Goal: Information Seeking & Learning: Learn about a topic

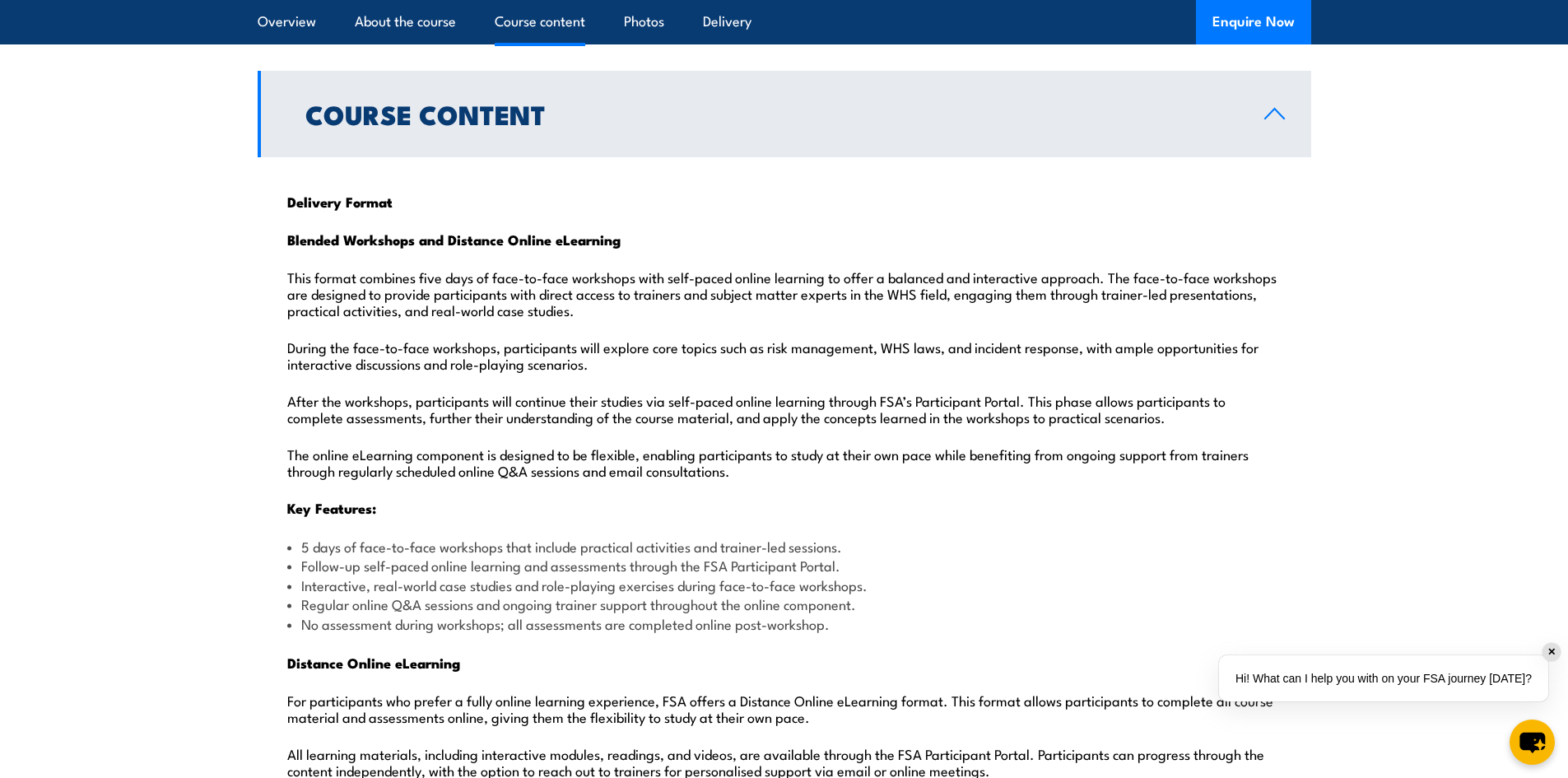
scroll to position [1646, 0]
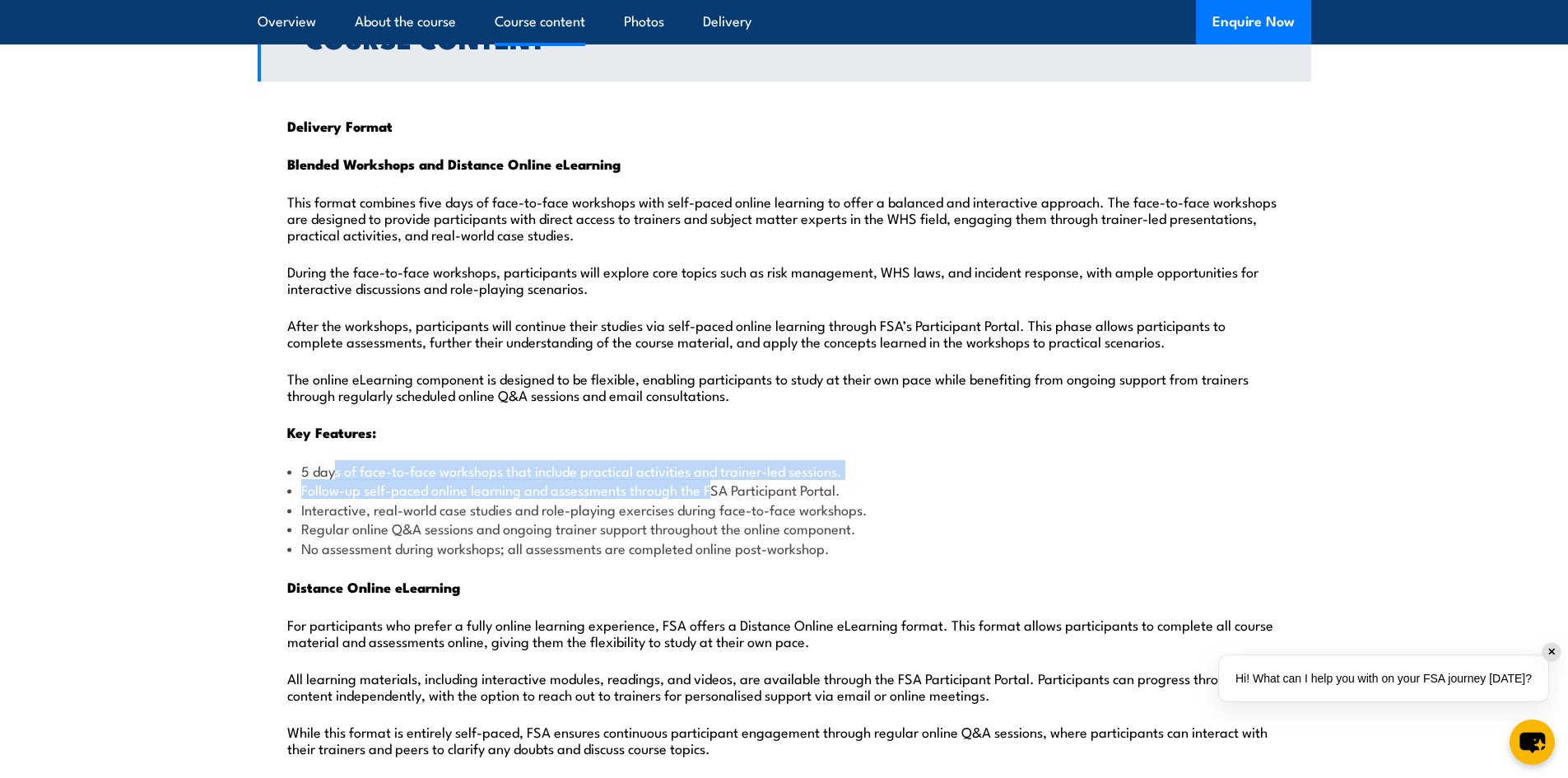
drag, startPoint x: 332, startPoint y: 431, endPoint x: 711, endPoint y: 442, distance: 379.2
click at [711, 461] on ul "5 days of face-to-face workshops that include practical activities and trainer-…" at bounding box center [784, 509] width 994 height 97
click at [711, 479] on li "Follow-up self-paced online learning and assessments through the FSA Participan…" at bounding box center [784, 489] width 994 height 19
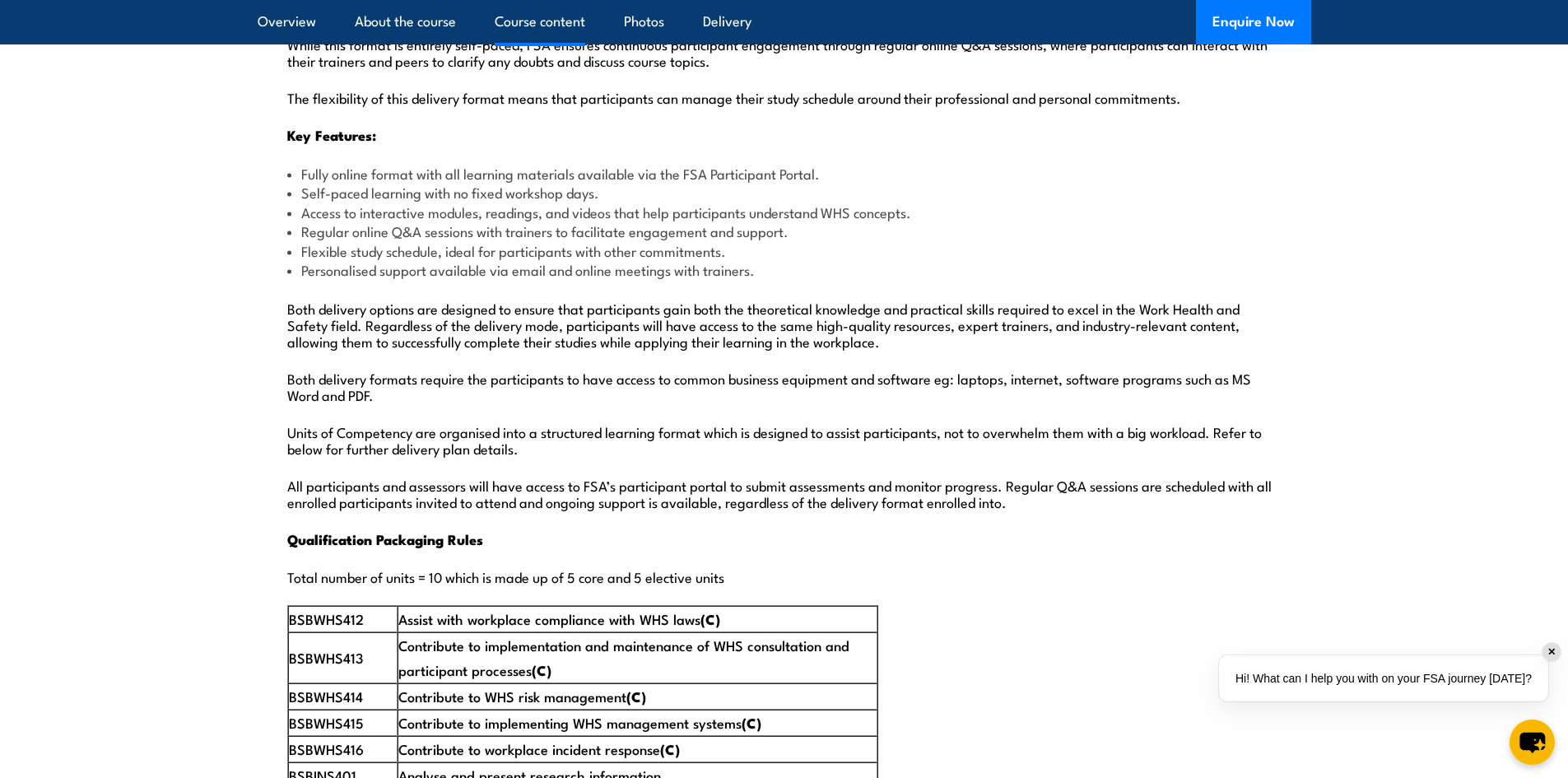
scroll to position [2387, 0]
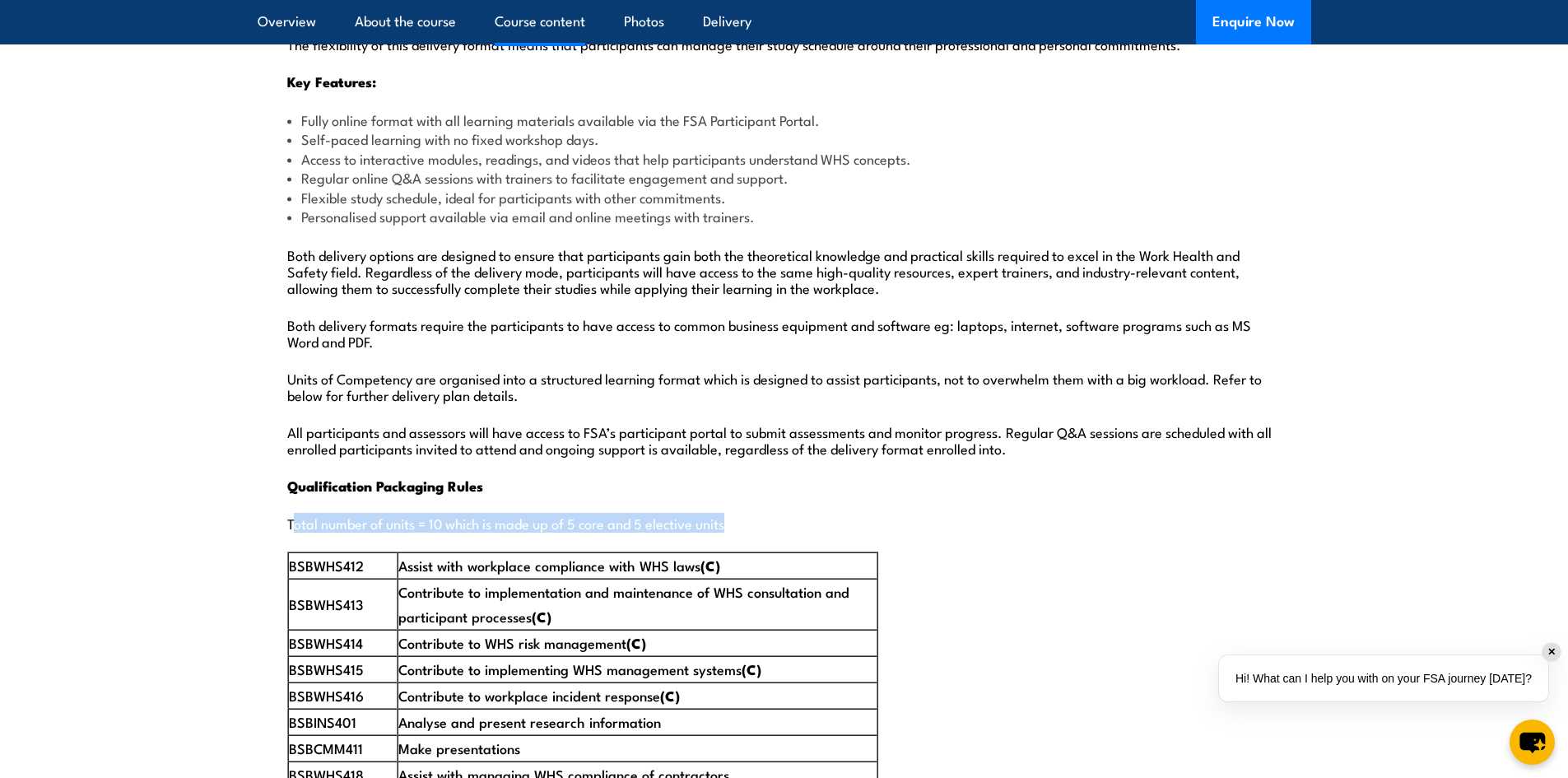
drag, startPoint x: 294, startPoint y: 485, endPoint x: 490, endPoint y: 501, distance: 196.7
click at [490, 501] on div "Delivery Format Blended Workshops and Distance Online eLearning This format com…" at bounding box center [784, 699] width 1053 height 2717
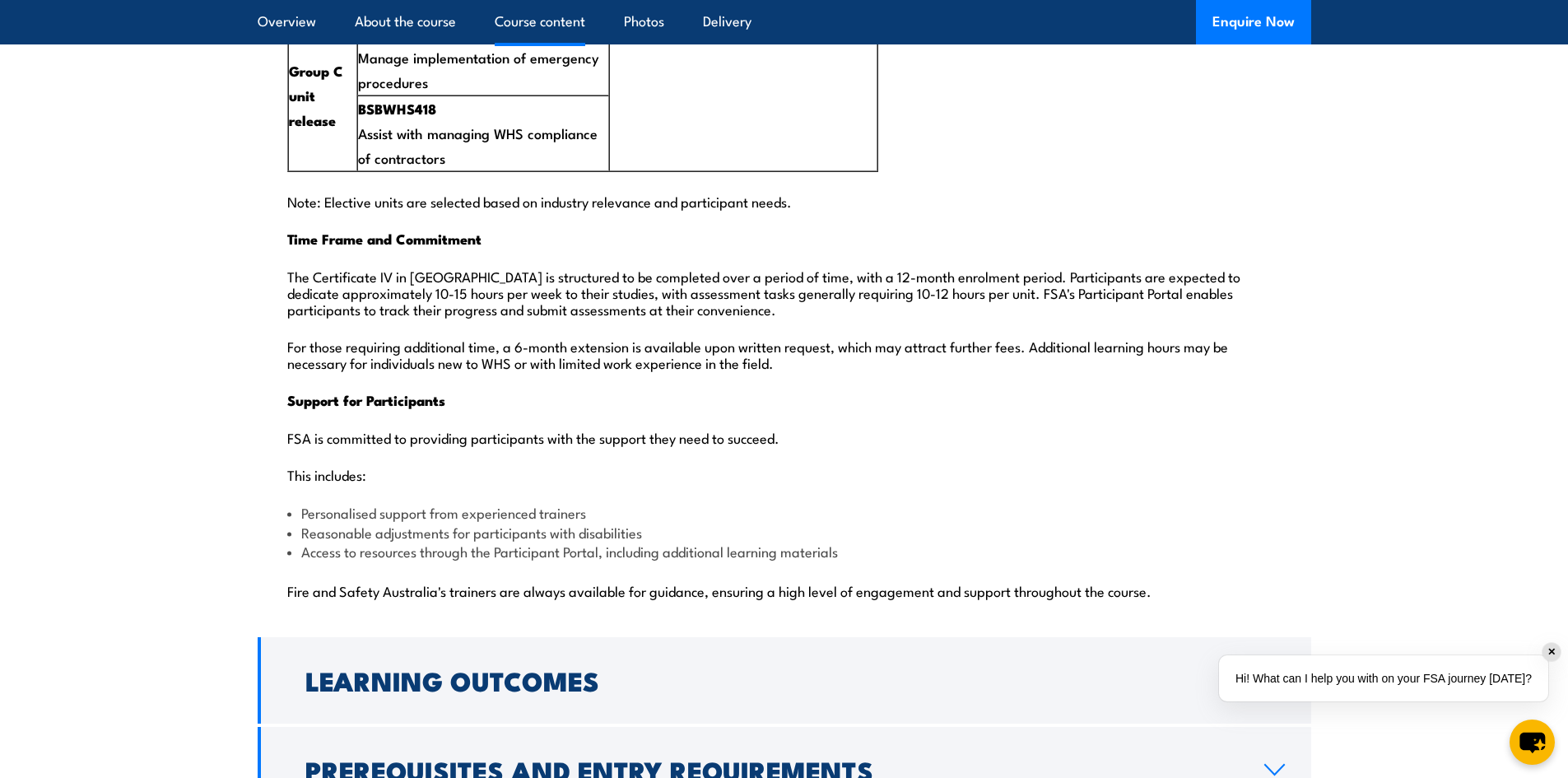
scroll to position [3786, 0]
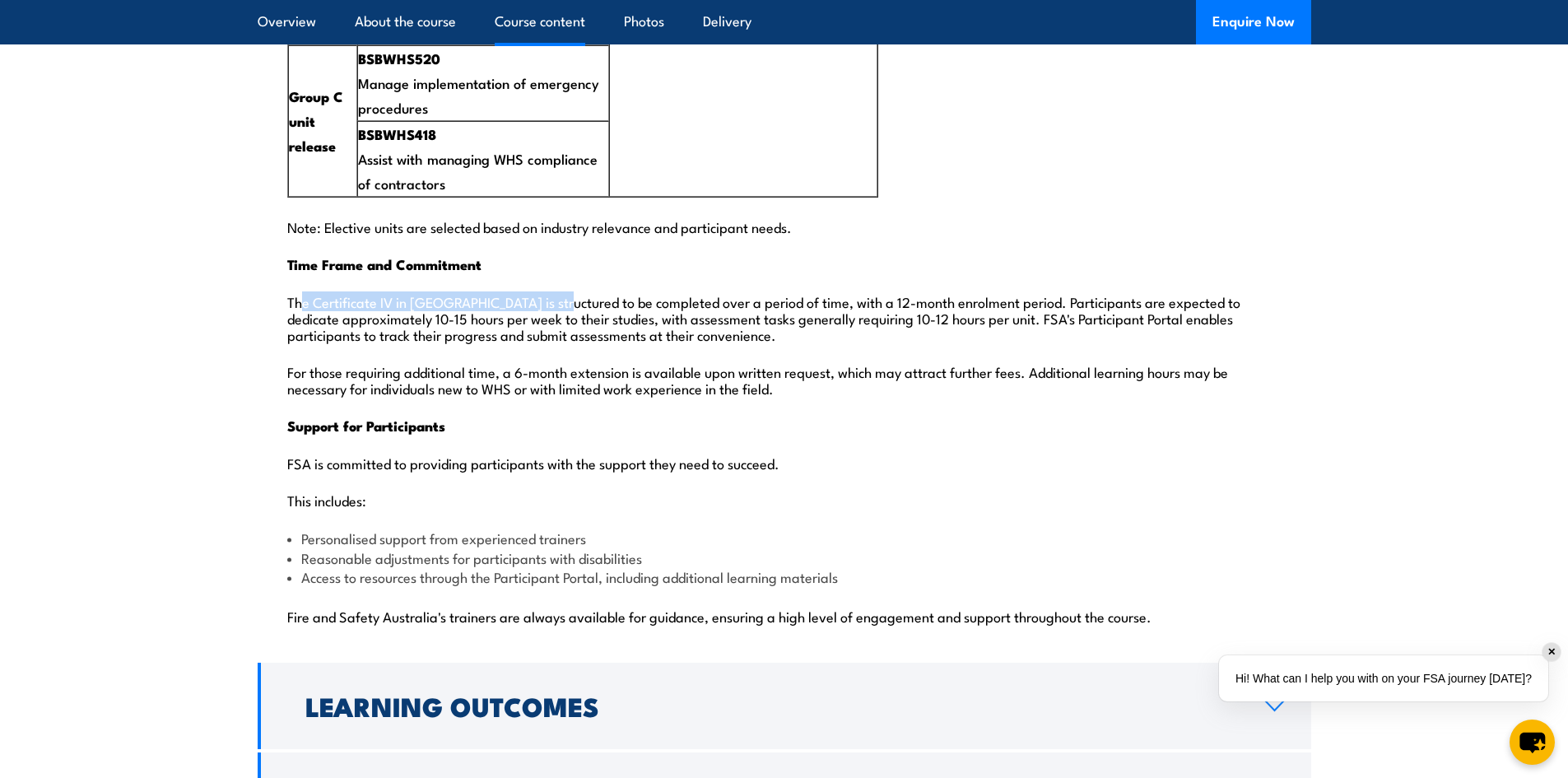
drag, startPoint x: 300, startPoint y: 270, endPoint x: 560, endPoint y: 263, distance: 260.1
click at [560, 293] on p "The Certificate IV in [GEOGRAPHIC_DATA] is structured to be completed over a pe…" at bounding box center [784, 318] width 994 height 49
drag, startPoint x: 358, startPoint y: 340, endPoint x: 482, endPoint y: 338, distance: 124.0
click at [482, 363] on p "For those requiring additional time, a 6-month extension is available upon writ…" at bounding box center [784, 378] width 994 height 32
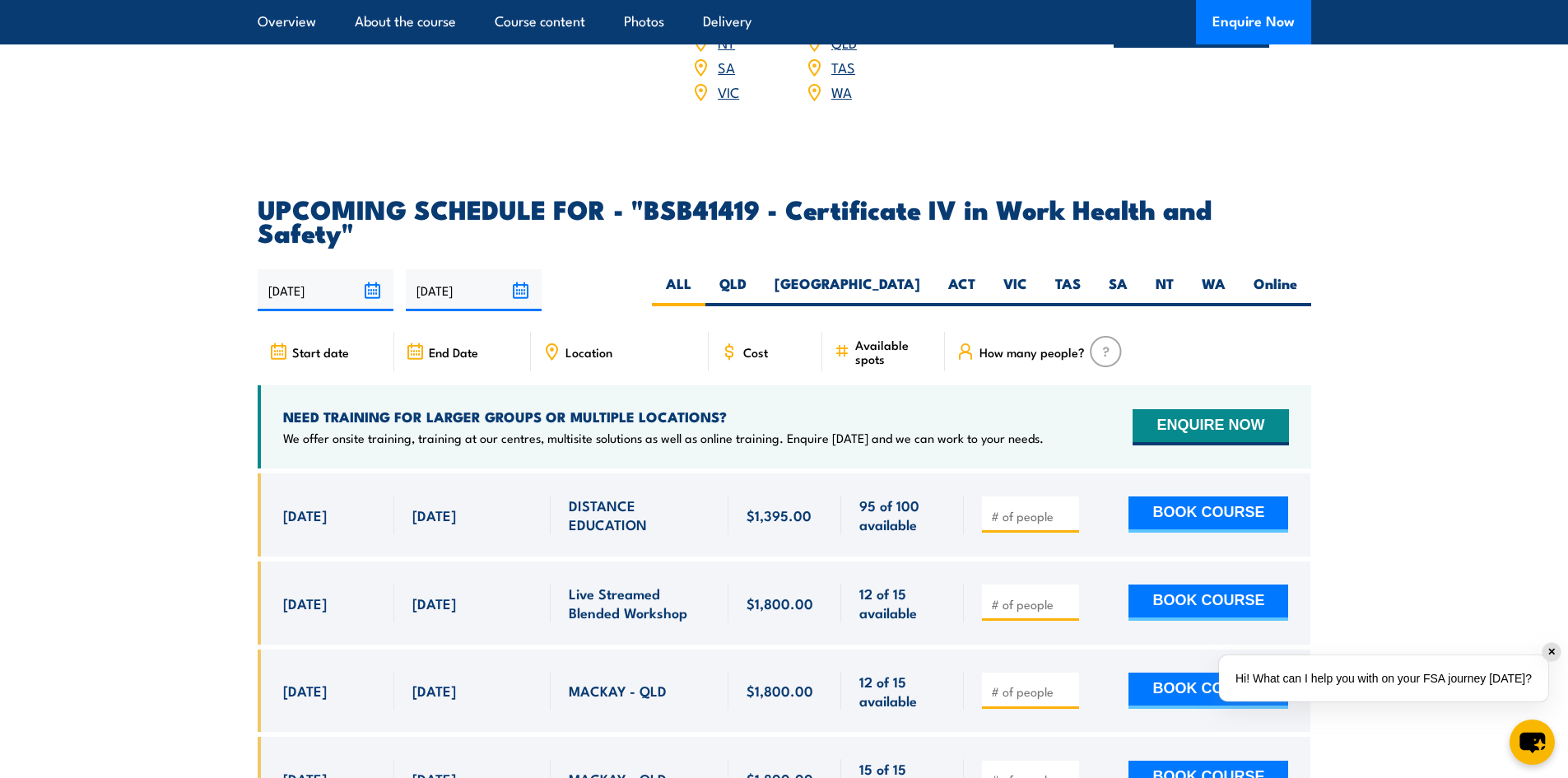
scroll to position [5102, 0]
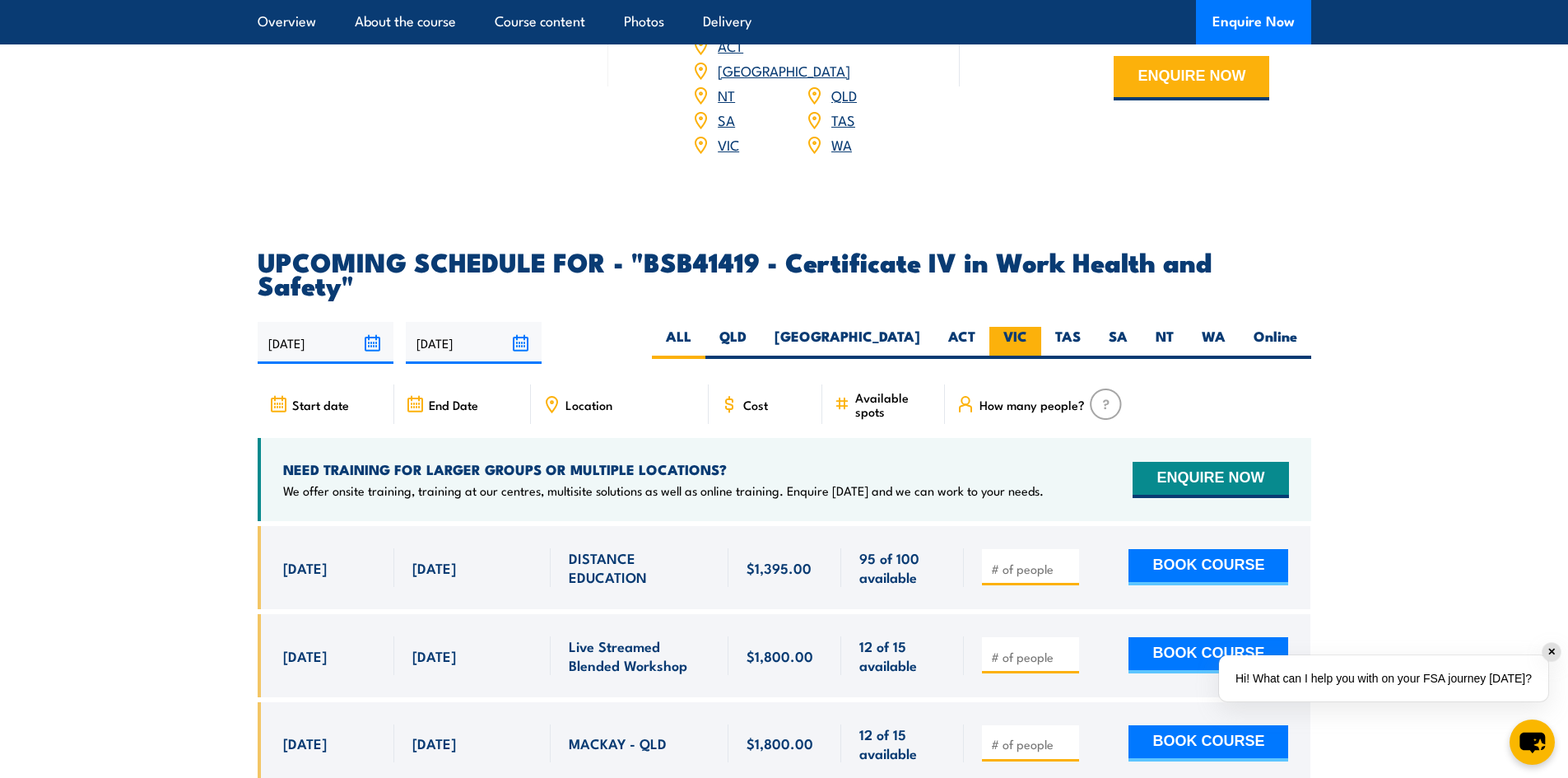
click at [1004, 327] on label "VIC" at bounding box center [1015, 342] width 52 height 32
click at [1027, 327] on input "VIC" at bounding box center [1032, 332] width 11 height 11
radio input "true"
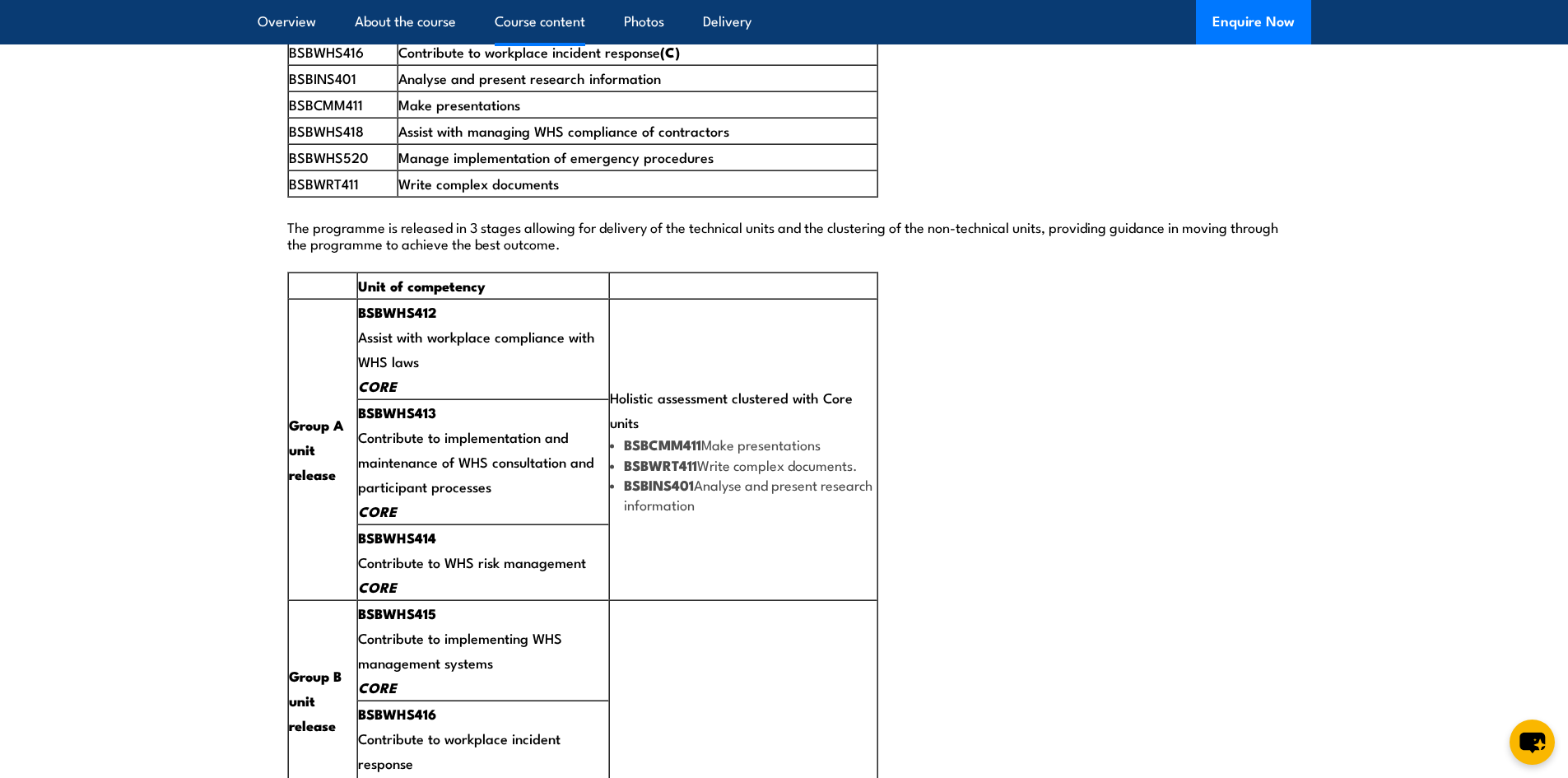
scroll to position [2984, 0]
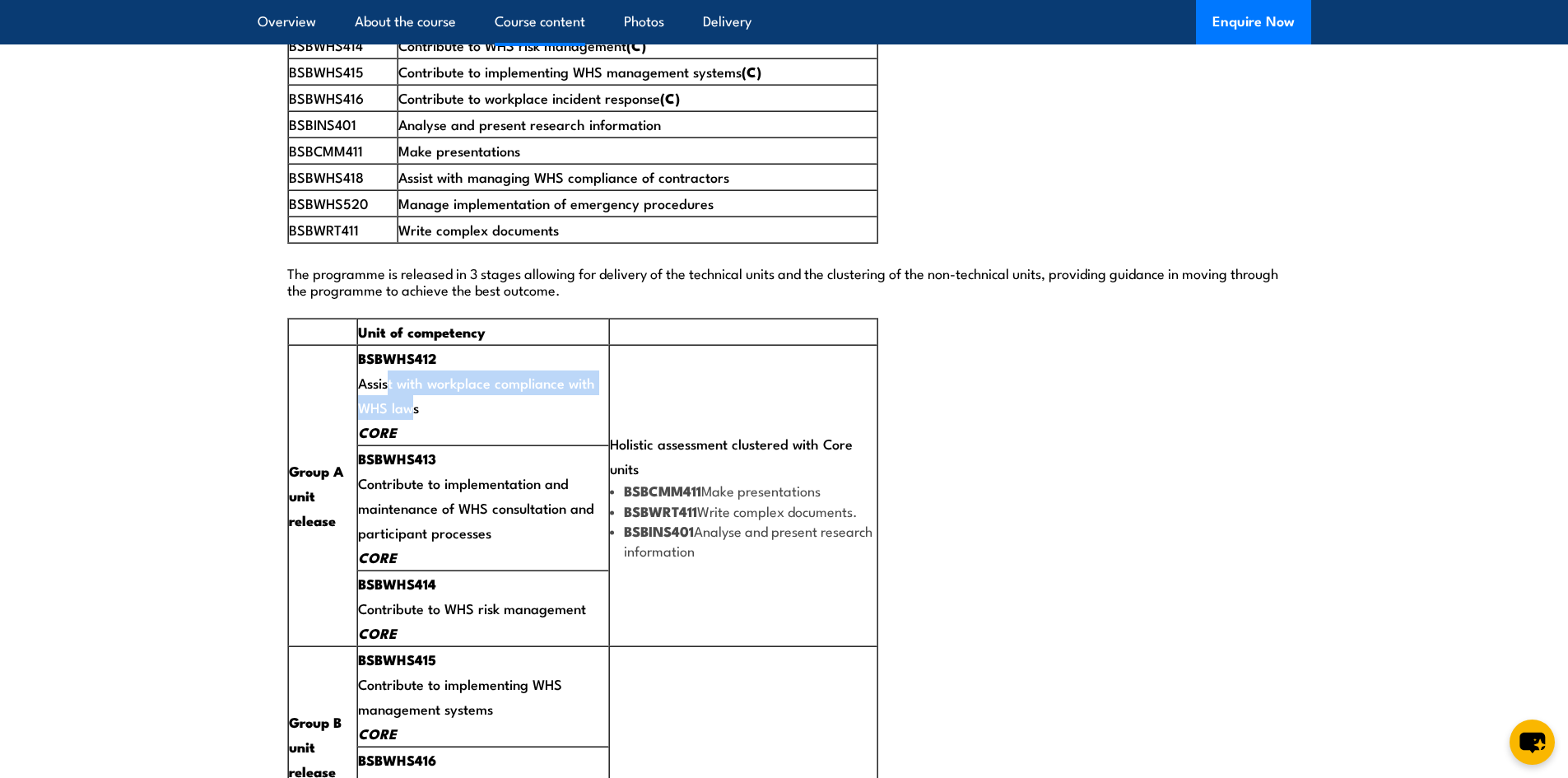
drag, startPoint x: 370, startPoint y: 347, endPoint x: 387, endPoint y: 372, distance: 30.2
click at [387, 372] on td "BSBWHS412 Assist with workplace compliance with WHS laws CORE" at bounding box center [483, 395] width 252 height 100
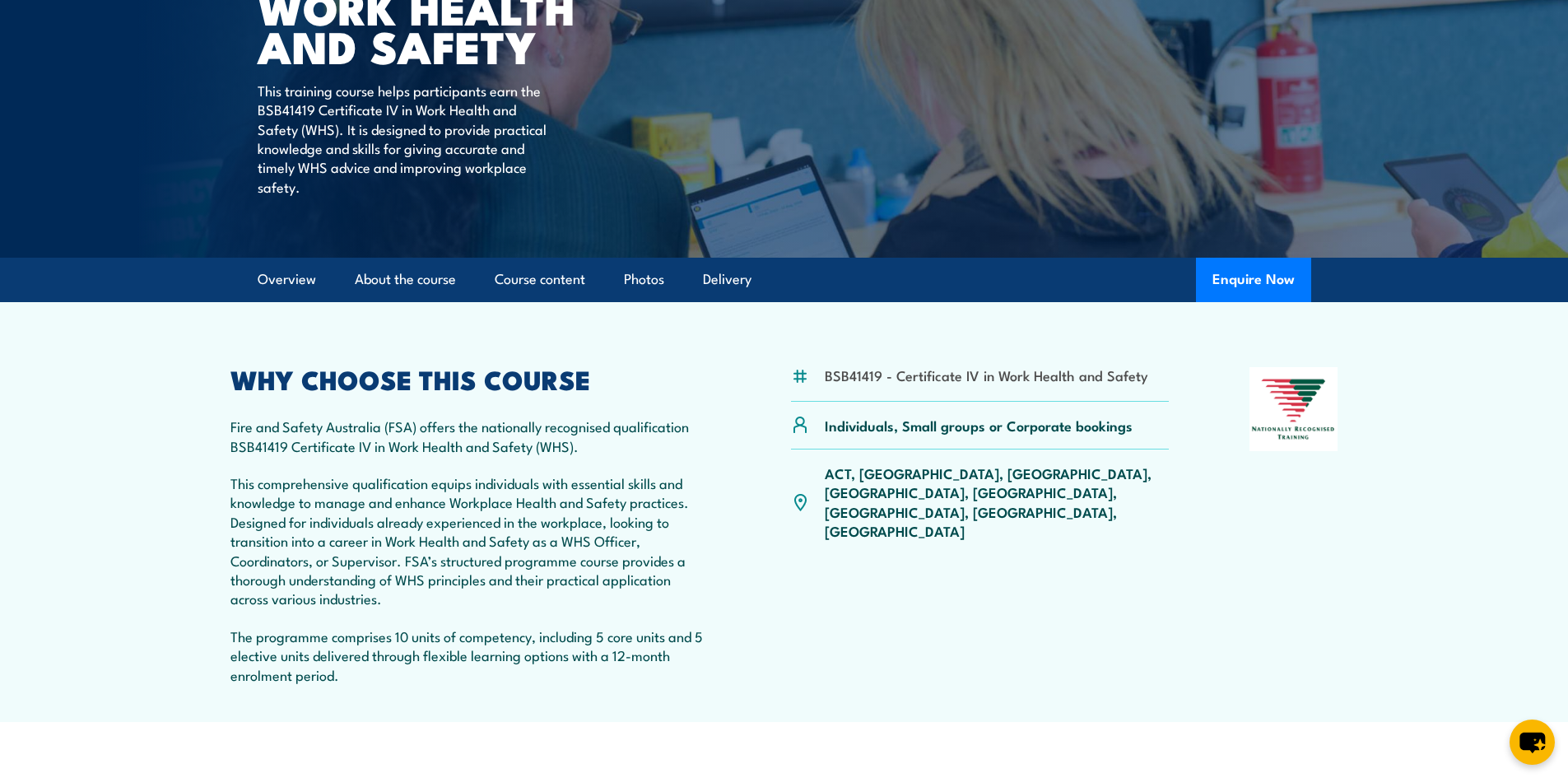
scroll to position [268, 0]
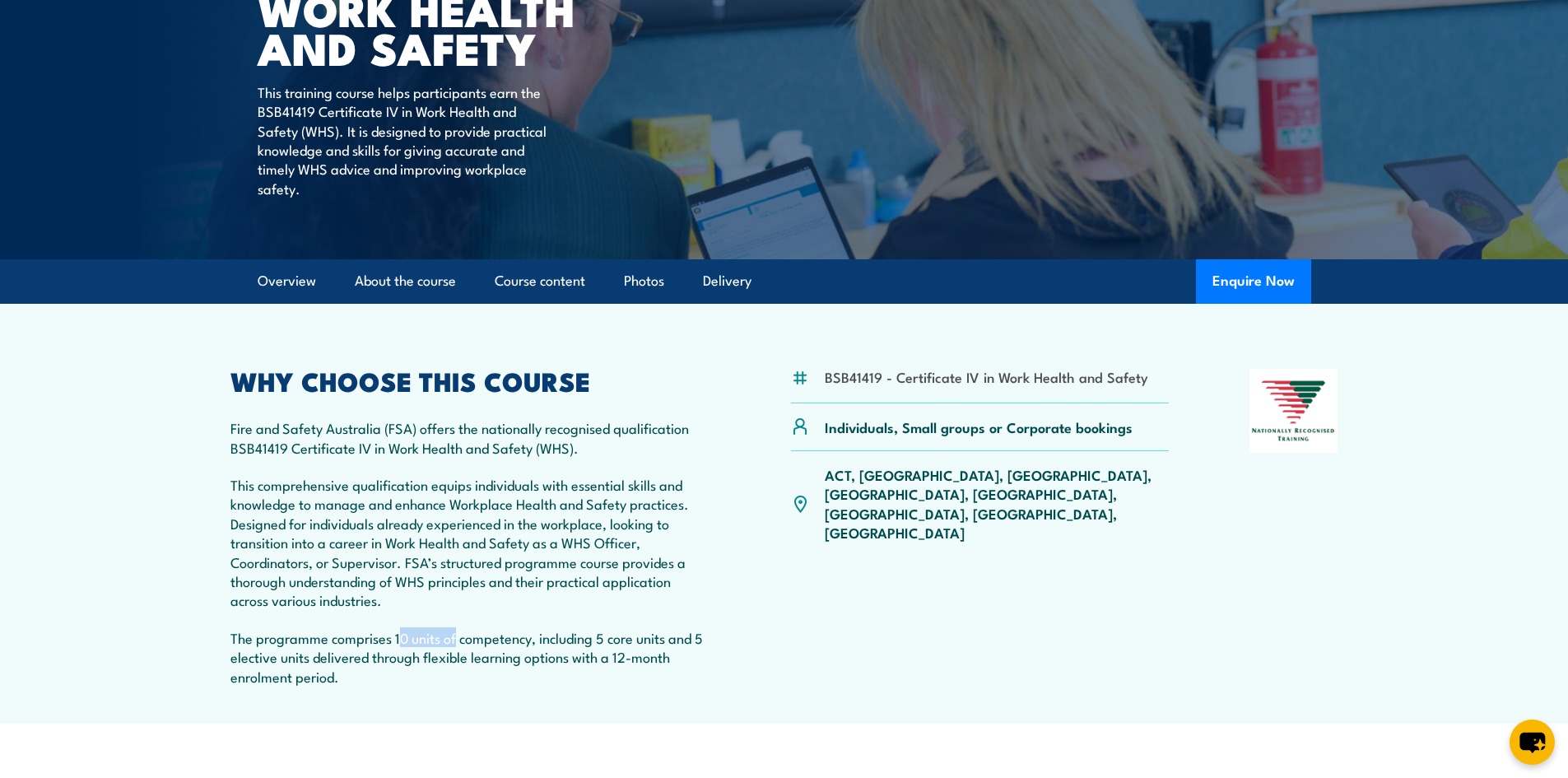
drag, startPoint x: 399, startPoint y: 634, endPoint x: 455, endPoint y: 629, distance: 56.2
click at [455, 629] on p "The programme comprises 10 units of competency, including 5 core units and 5 el…" at bounding box center [470, 657] width 481 height 58
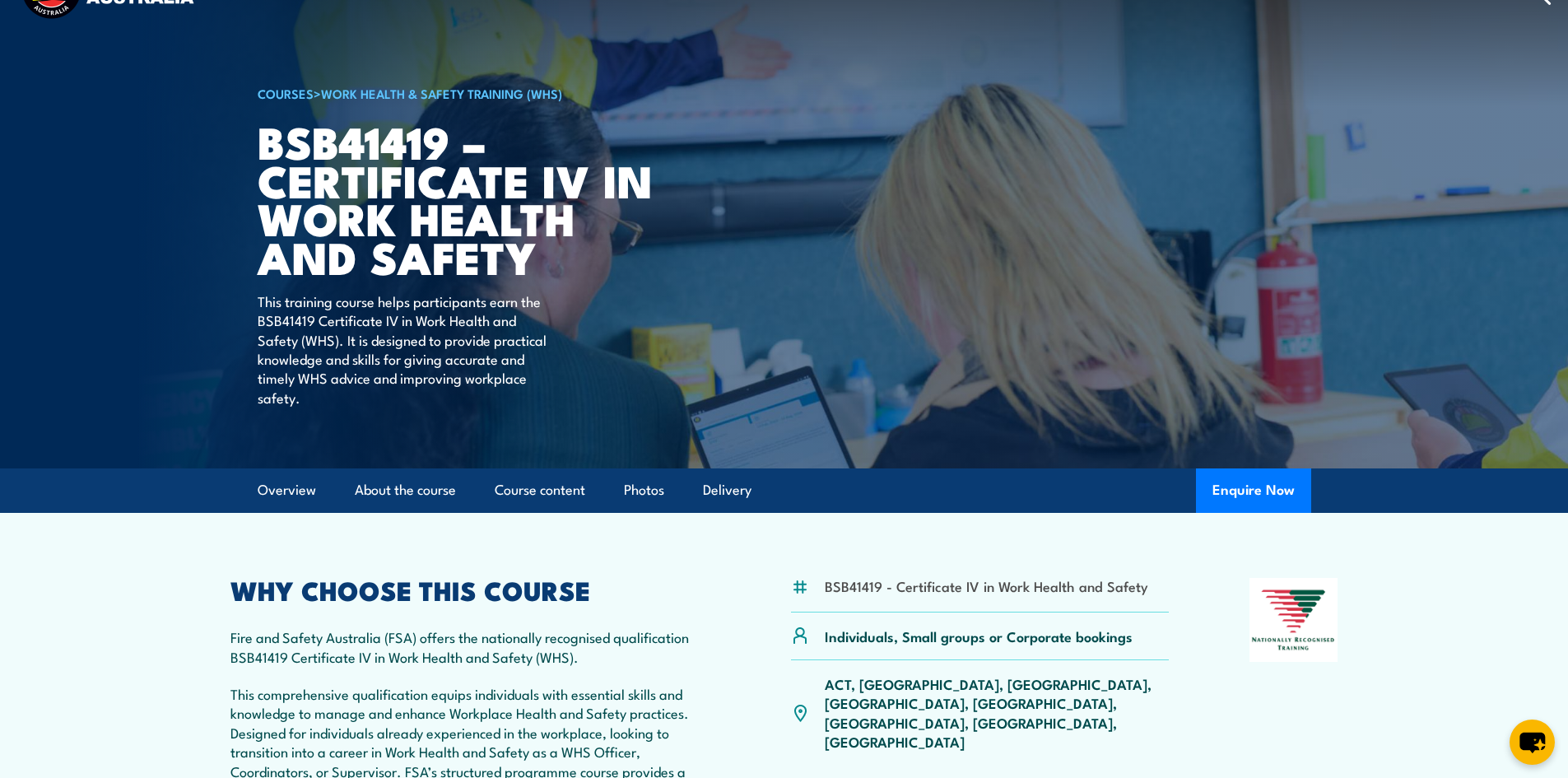
scroll to position [21, 0]
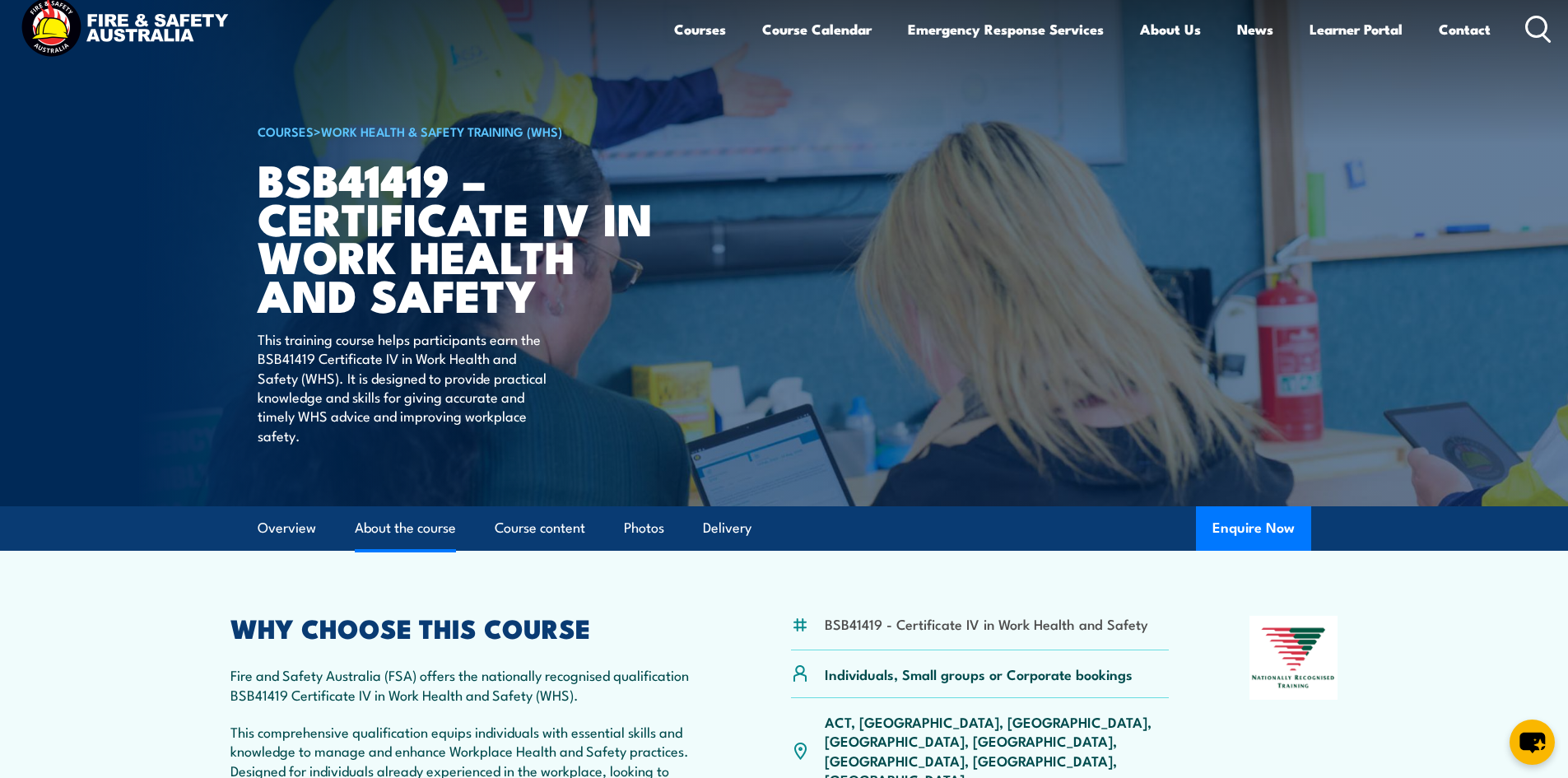
click at [392, 531] on link "About the course" at bounding box center [405, 528] width 101 height 44
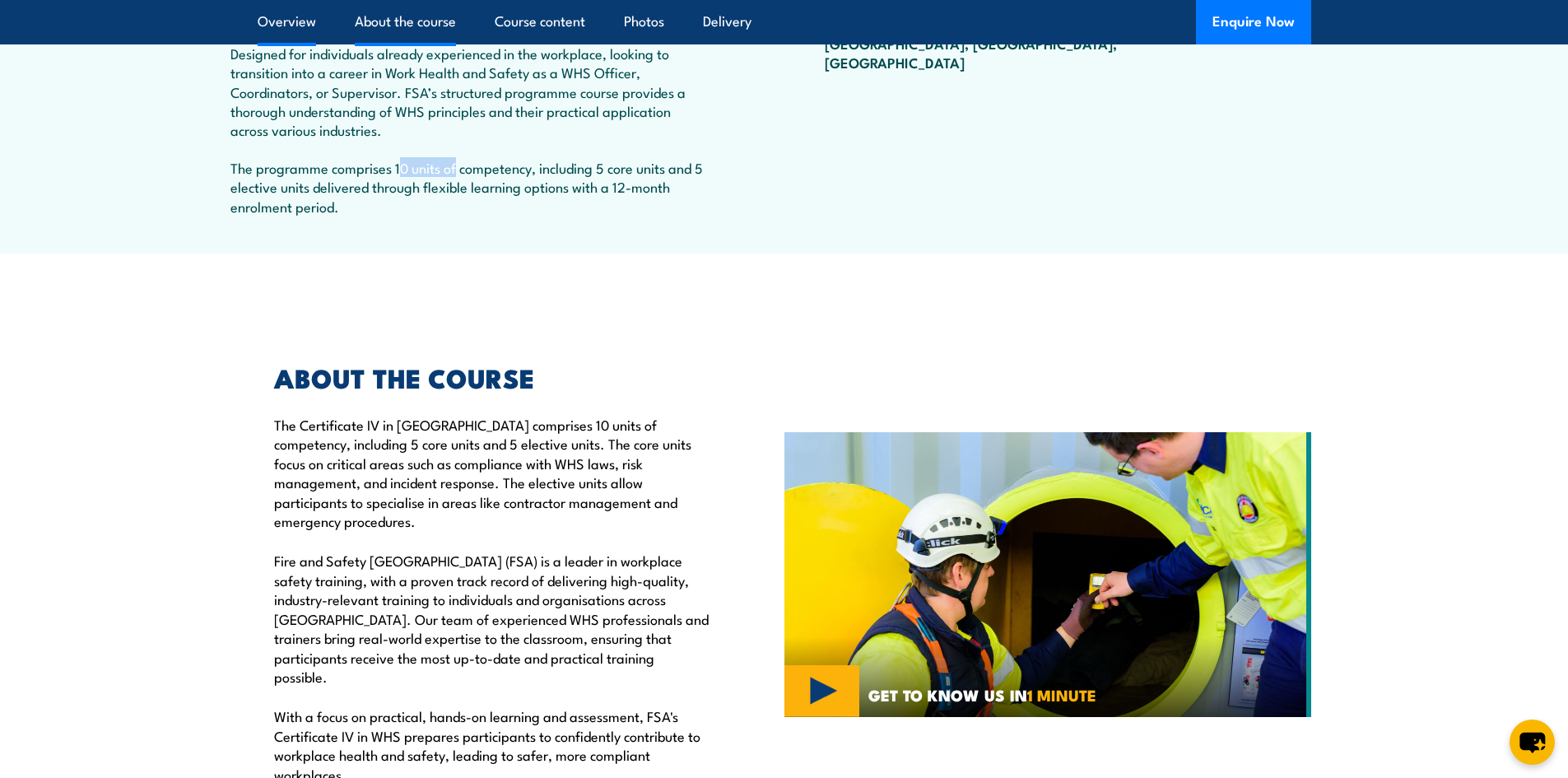
scroll to position [961, 0]
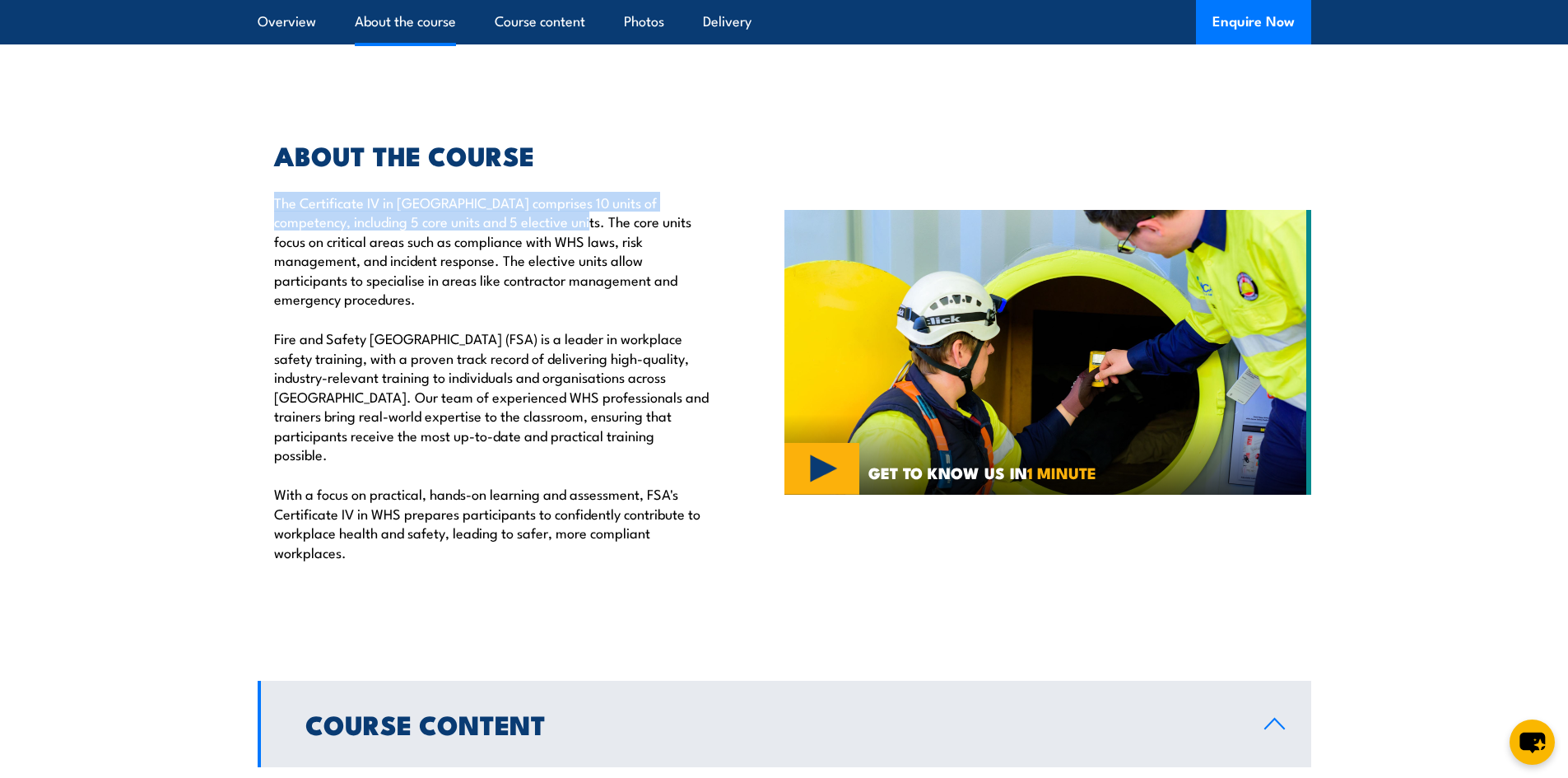
drag, startPoint x: 277, startPoint y: 203, endPoint x: 528, endPoint y: 219, distance: 251.5
click at [528, 219] on p "The Certificate IV in [GEOGRAPHIC_DATA] comprises 10 units of competency, inclu…" at bounding box center [491, 249] width 435 height 115
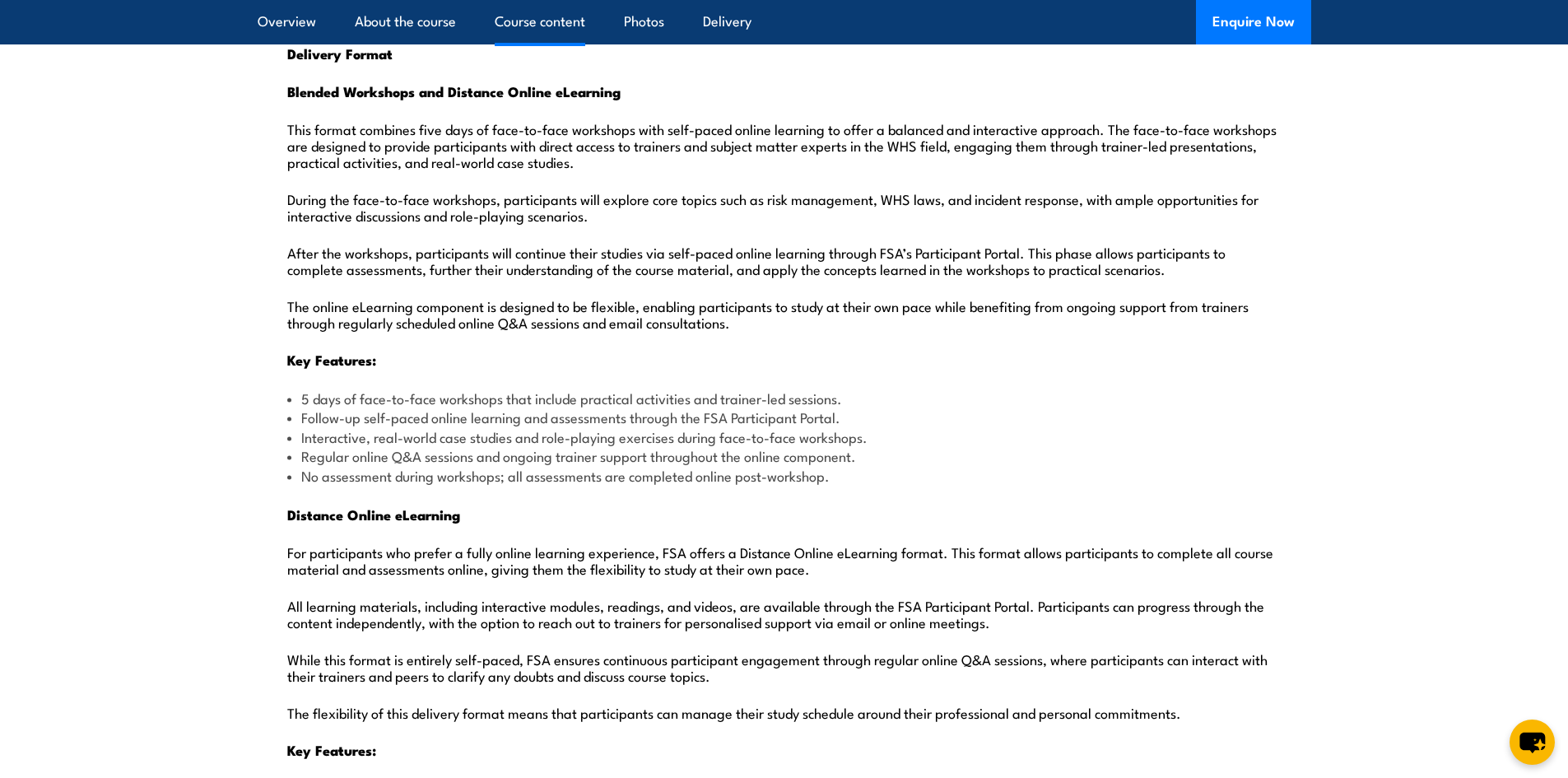
scroll to position [1783, 0]
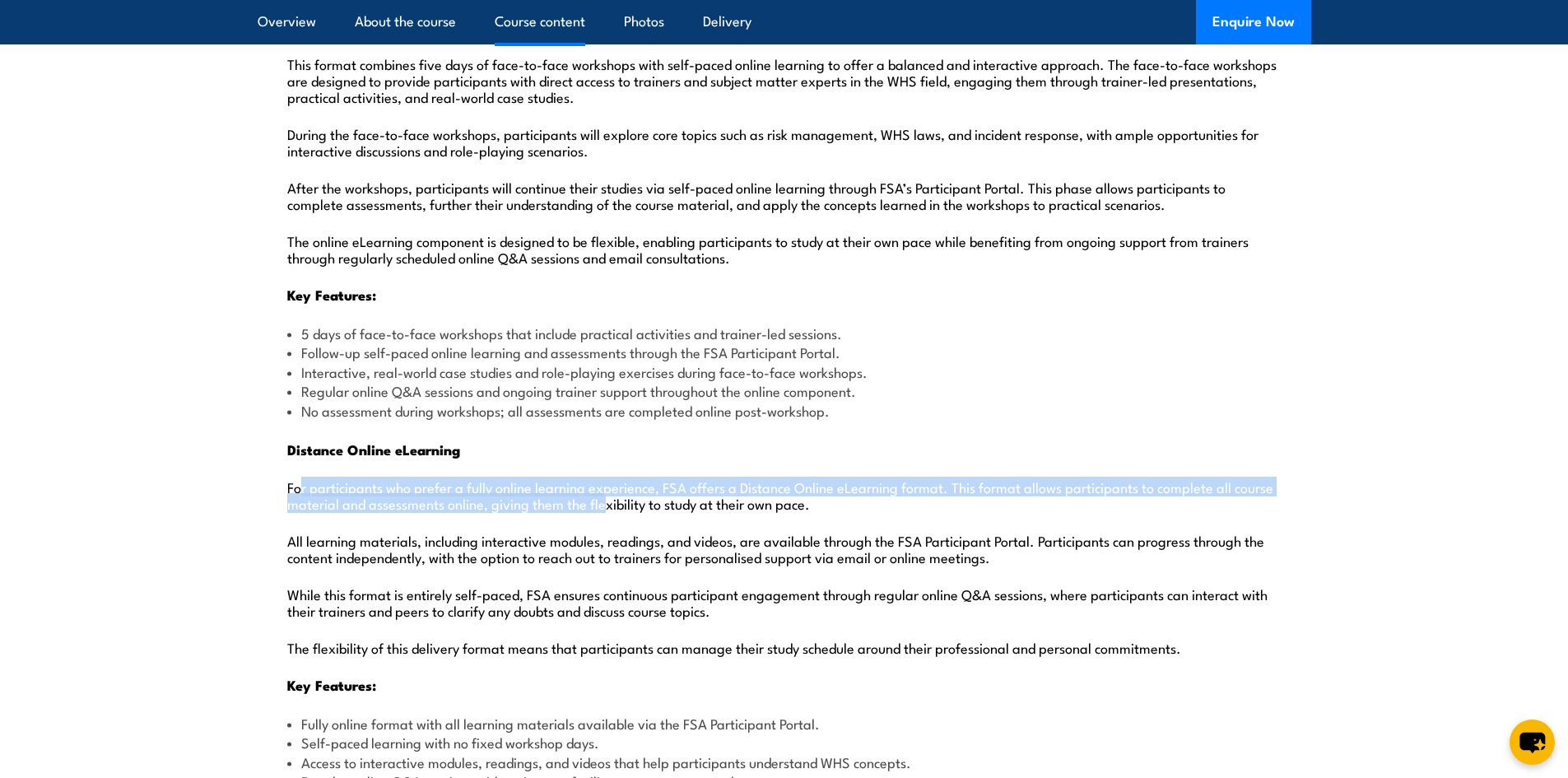
drag, startPoint x: 303, startPoint y: 450, endPoint x: 606, endPoint y: 463, distance: 303.3
click at [606, 478] on p "For participants who prefer a fully online learning experience, FSA offers a Di…" at bounding box center [784, 493] width 994 height 32
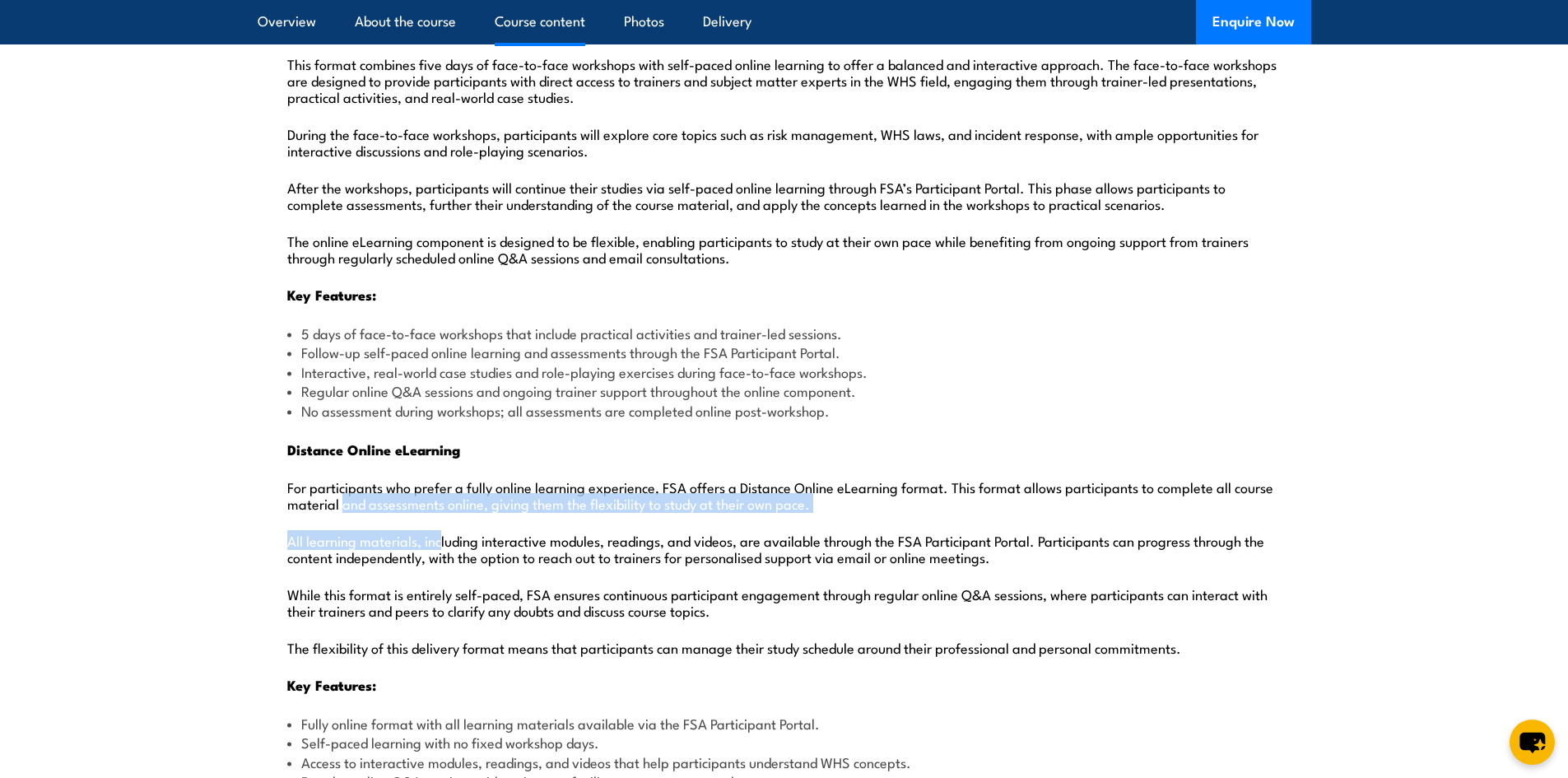
drag, startPoint x: 341, startPoint y: 469, endPoint x: 441, endPoint y: 475, distance: 100.2
